Goal: Communication & Community: Answer question/provide support

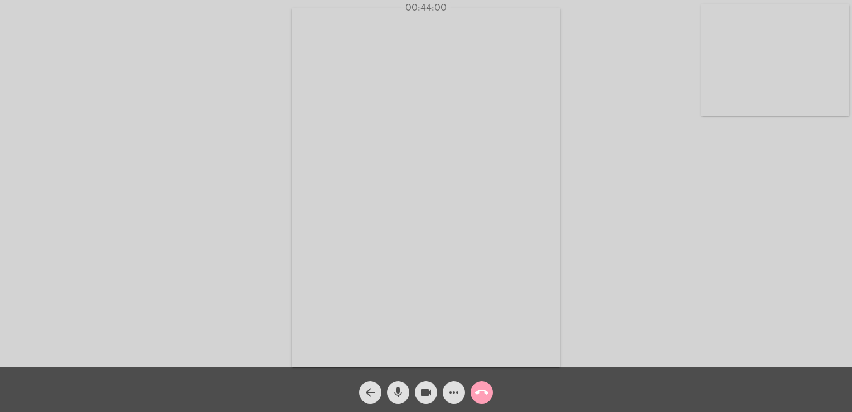
click at [491, 395] on button "call_end" at bounding box center [482, 392] width 22 height 22
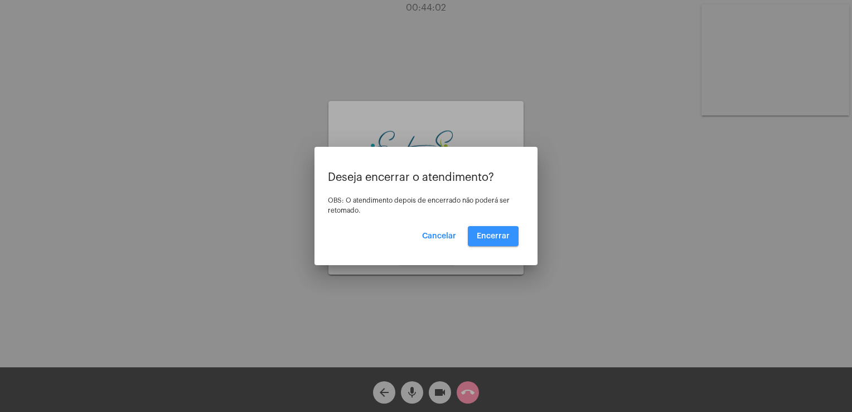
click at [487, 236] on span "Encerrar" at bounding box center [493, 236] width 33 height 8
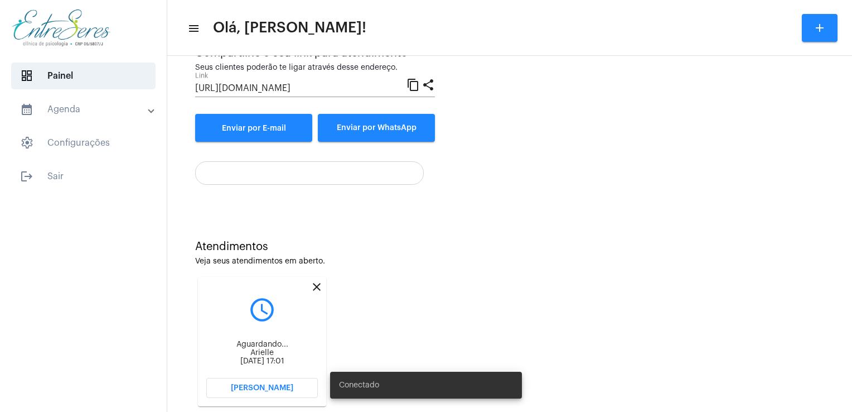
scroll to position [148, 0]
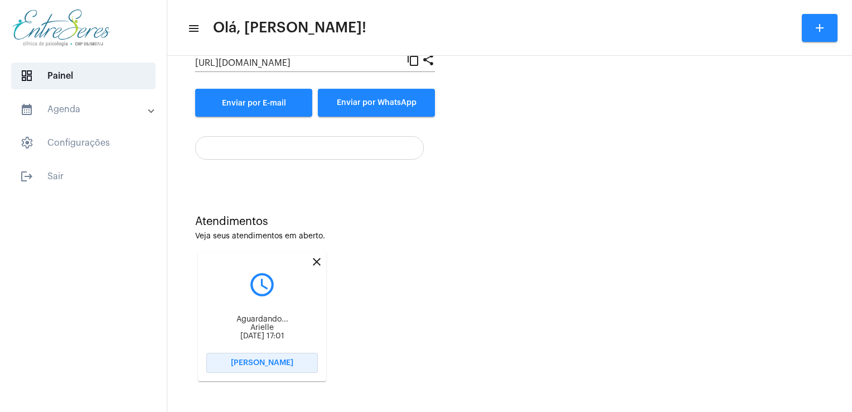
click at [272, 360] on span "[PERSON_NAME]" at bounding box center [262, 363] width 62 height 8
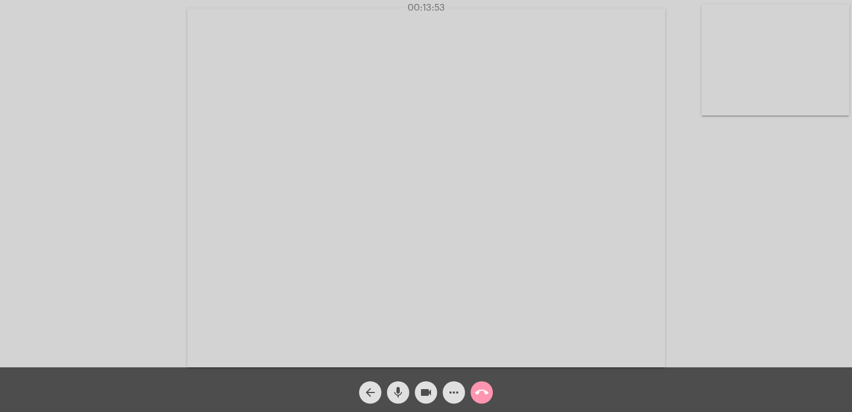
click at [741, 64] on video at bounding box center [775, 59] width 148 height 111
click at [184, 181] on video at bounding box center [149, 186] width 148 height 111
click at [481, 400] on span "call_end" at bounding box center [481, 392] width 13 height 22
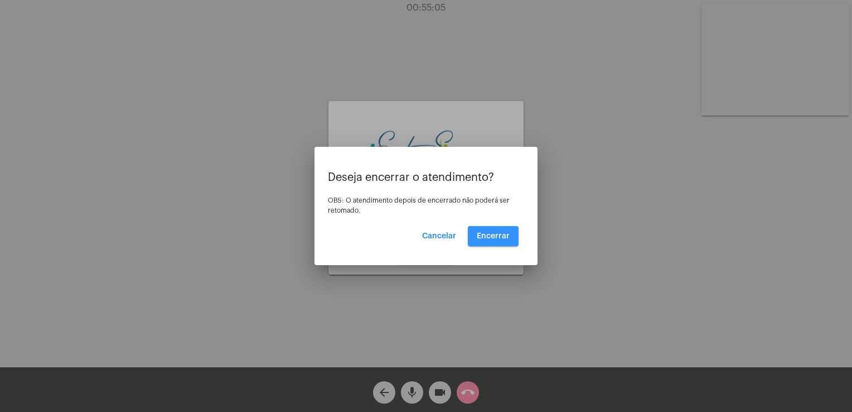
click at [491, 233] on span "Encerrar" at bounding box center [493, 236] width 33 height 8
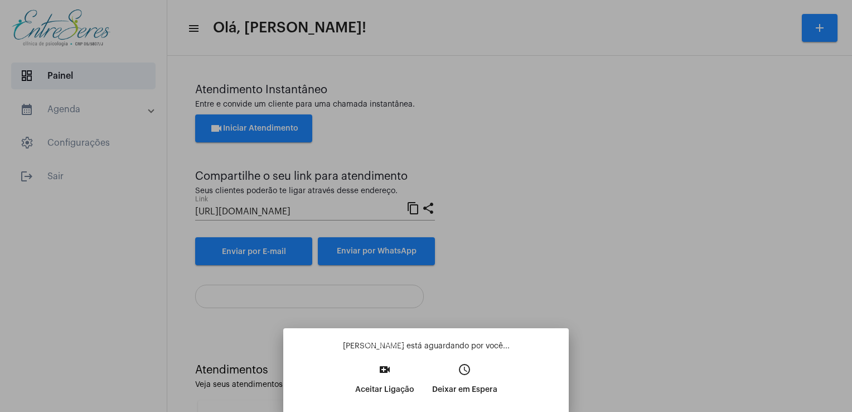
click at [395, 367] on button "video_call Aceitar Ligação" at bounding box center [384, 383] width 77 height 48
